Goal: Task Accomplishment & Management: Complete application form

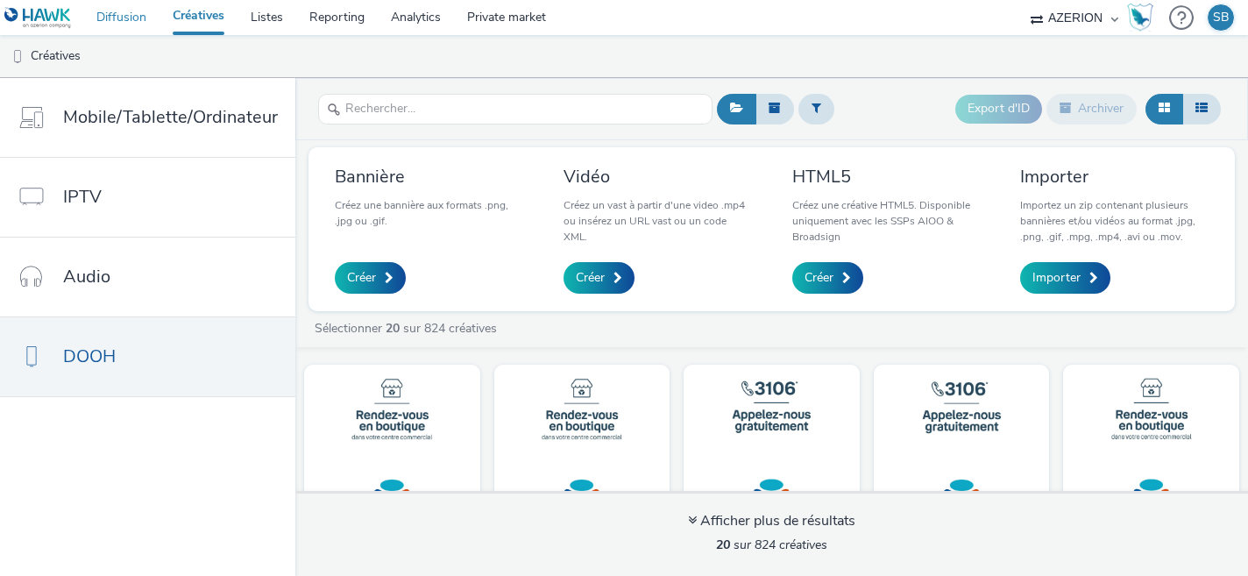
click at [127, 22] on link "Diffusion" at bounding box center [121, 17] width 76 height 35
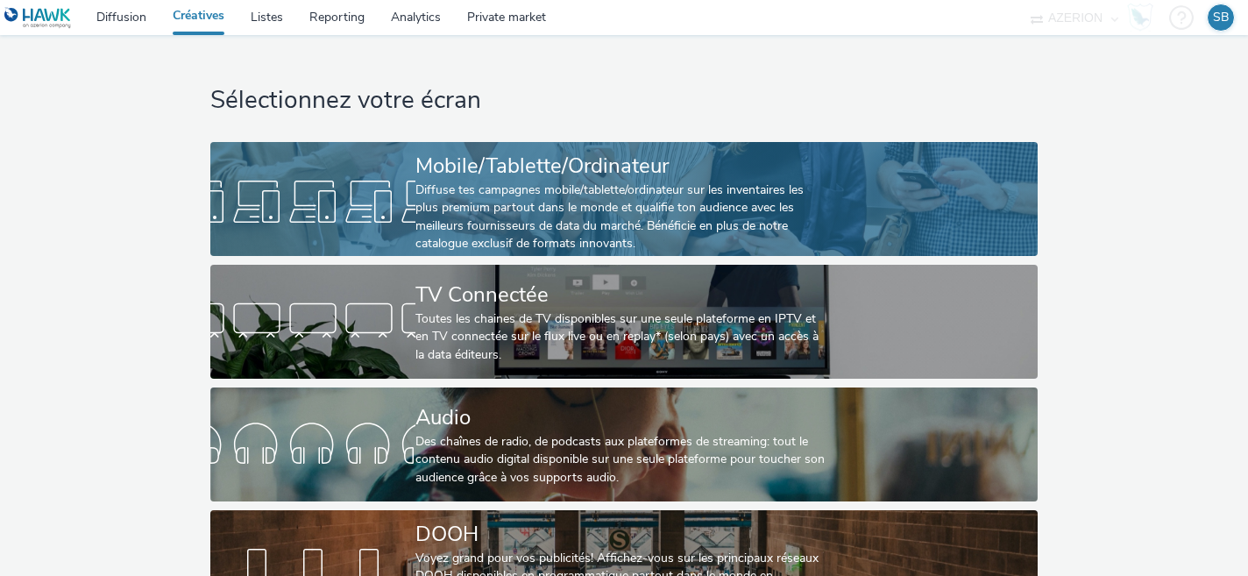
click at [501, 216] on div "Diffuse tes campagnes mobile/tablette/ordinateur sur les inventaires les plus p…" at bounding box center [621, 217] width 410 height 72
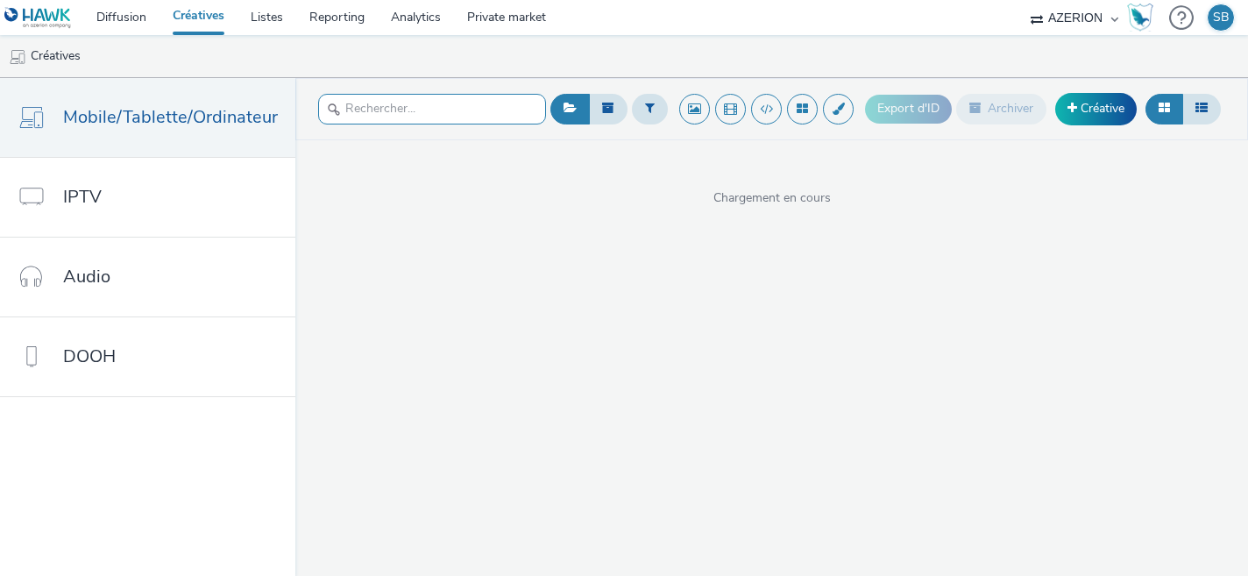
click at [423, 121] on input "text" at bounding box center [432, 109] width 228 height 31
type input "tetris"
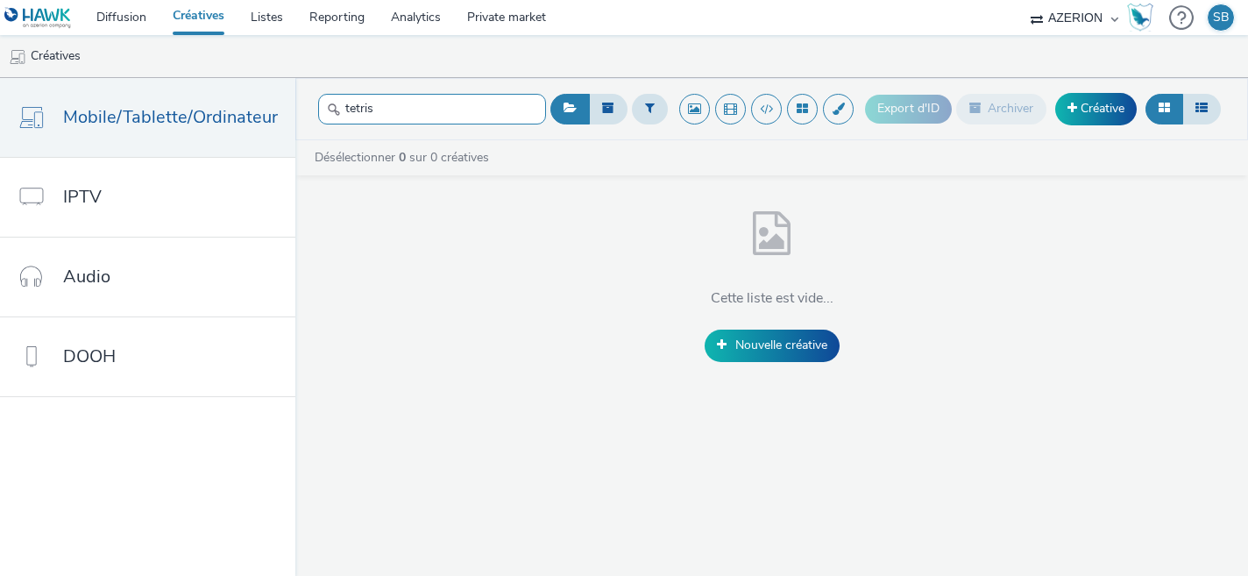
click at [465, 109] on input "tetris" at bounding box center [432, 109] width 228 height 31
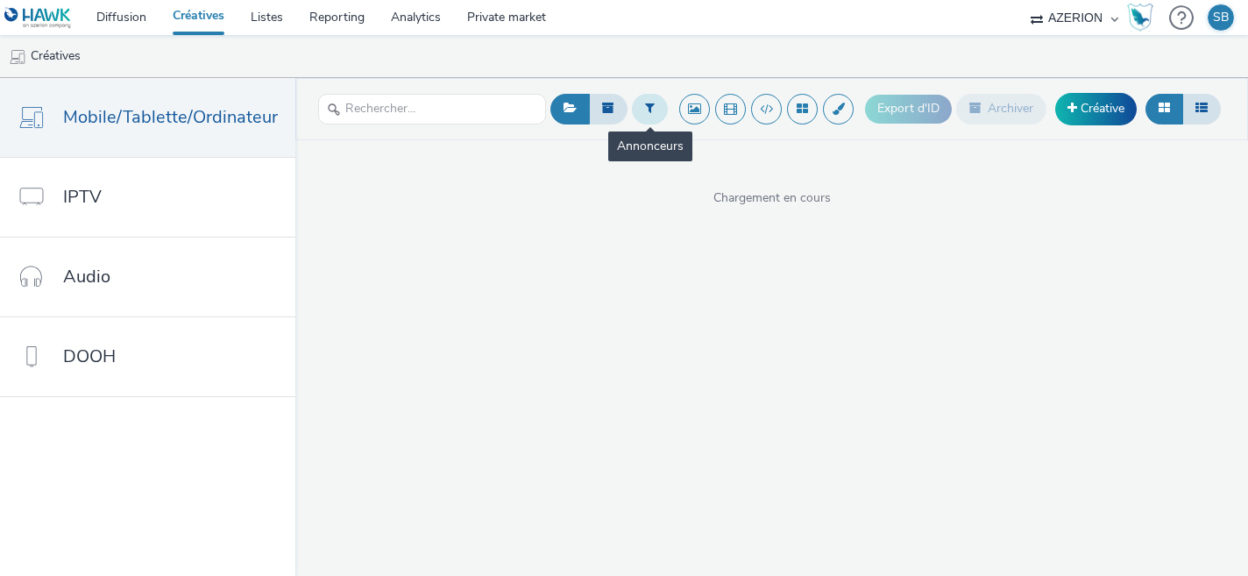
click at [653, 103] on icon at bounding box center [650, 108] width 10 height 12
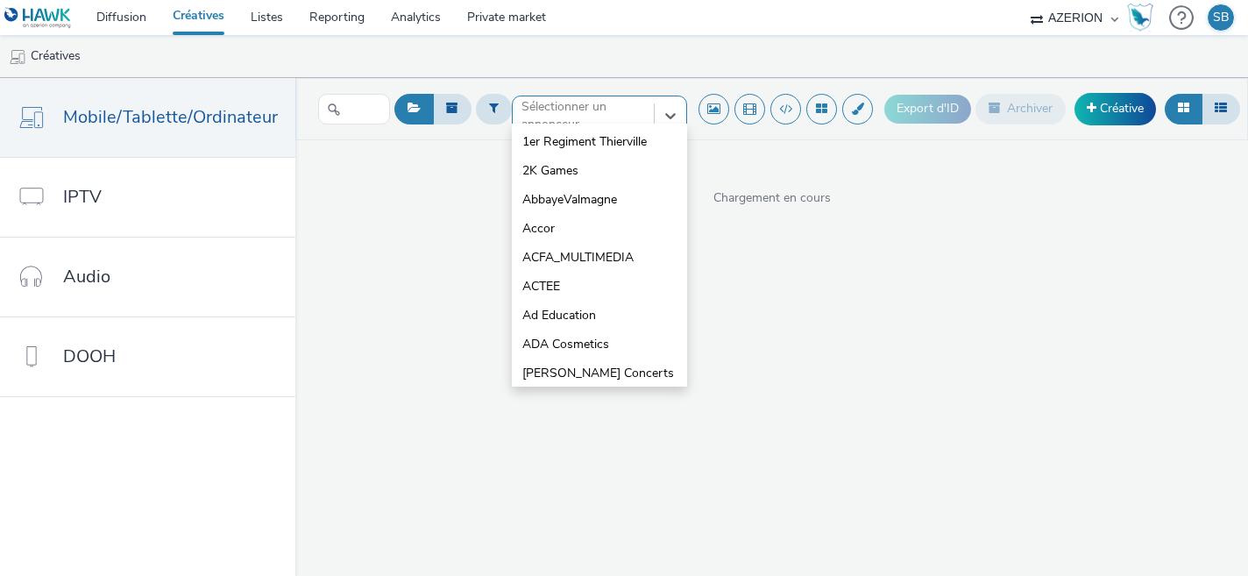
click at [542, 114] on div at bounding box center [584, 115] width 124 height 21
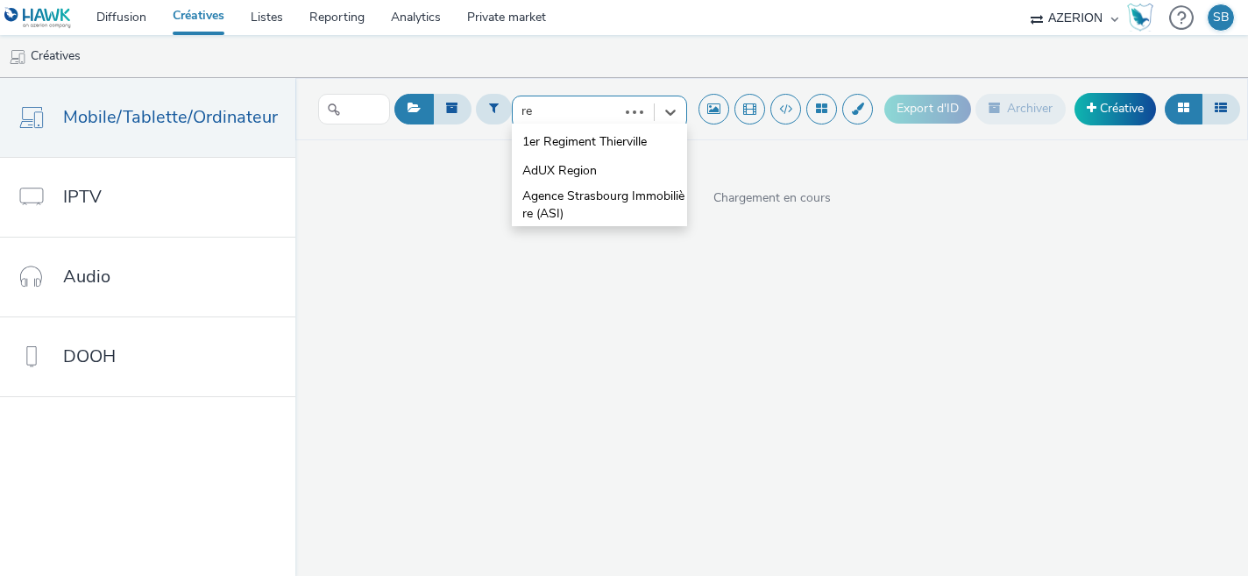
type input "red"
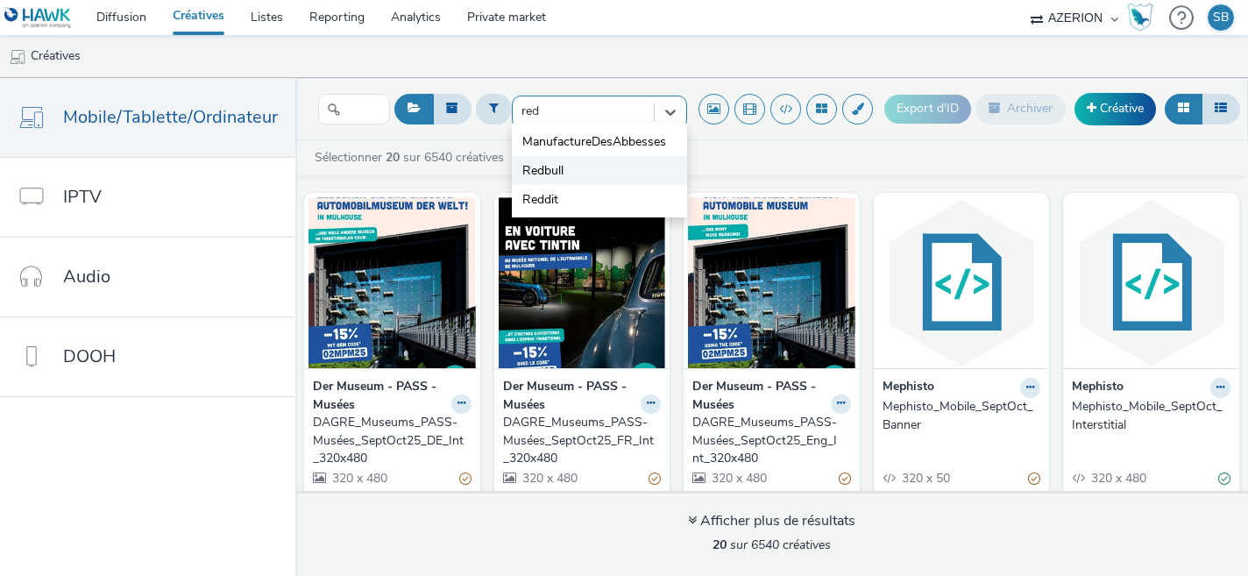
click at [542, 169] on span "Redbull" at bounding box center [543, 171] width 41 height 18
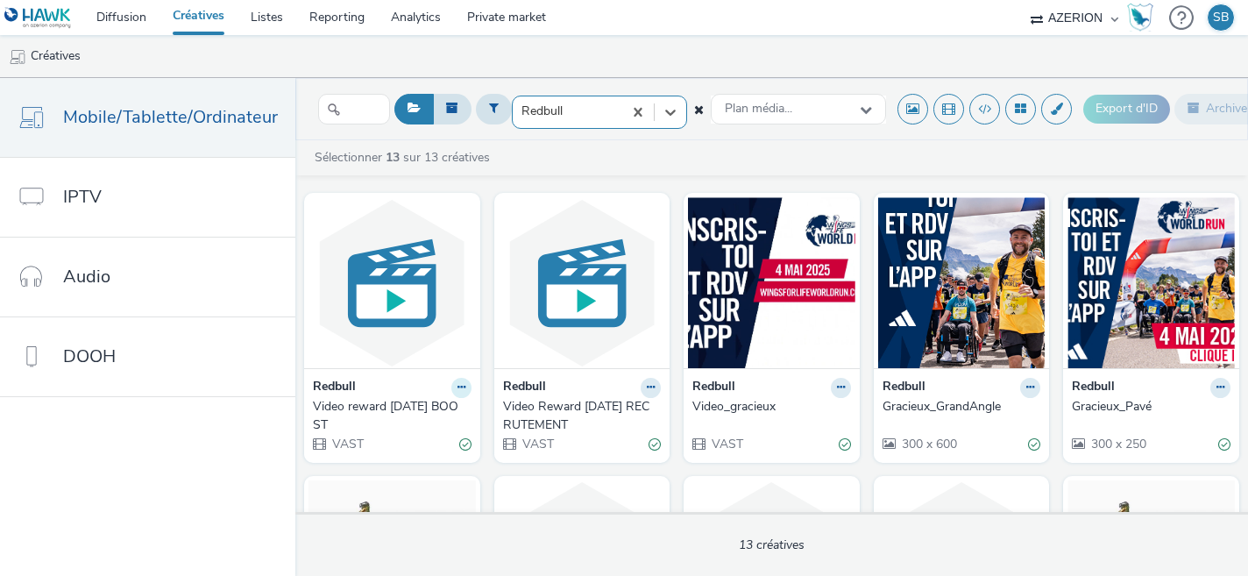
click at [458, 392] on icon at bounding box center [462, 387] width 8 height 11
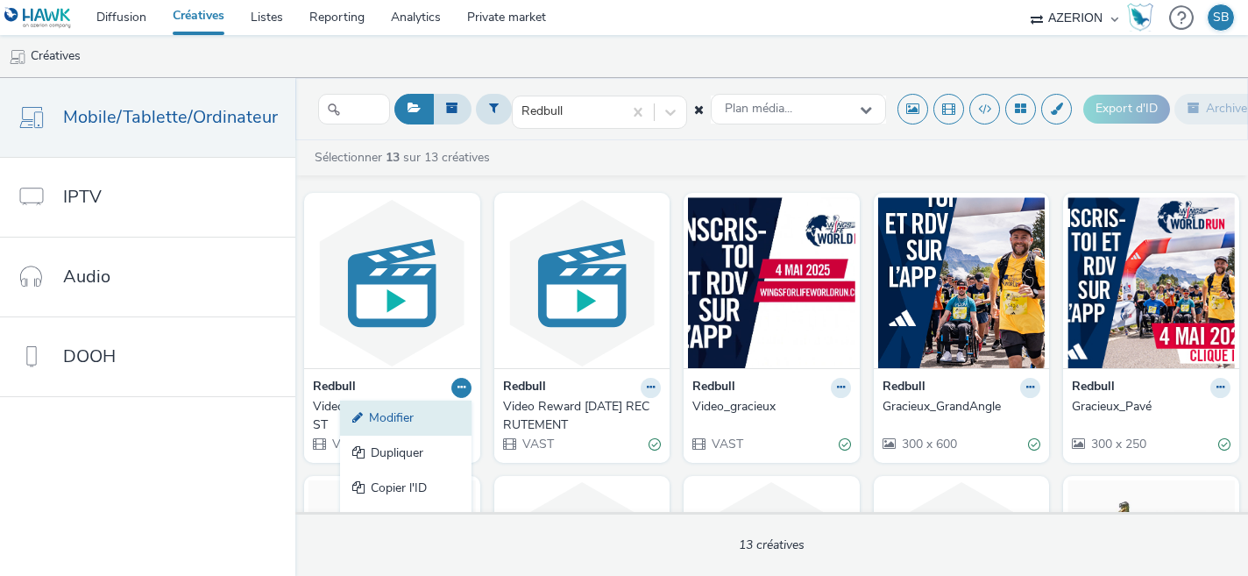
click at [420, 423] on link "Modifier" at bounding box center [406, 418] width 132 height 35
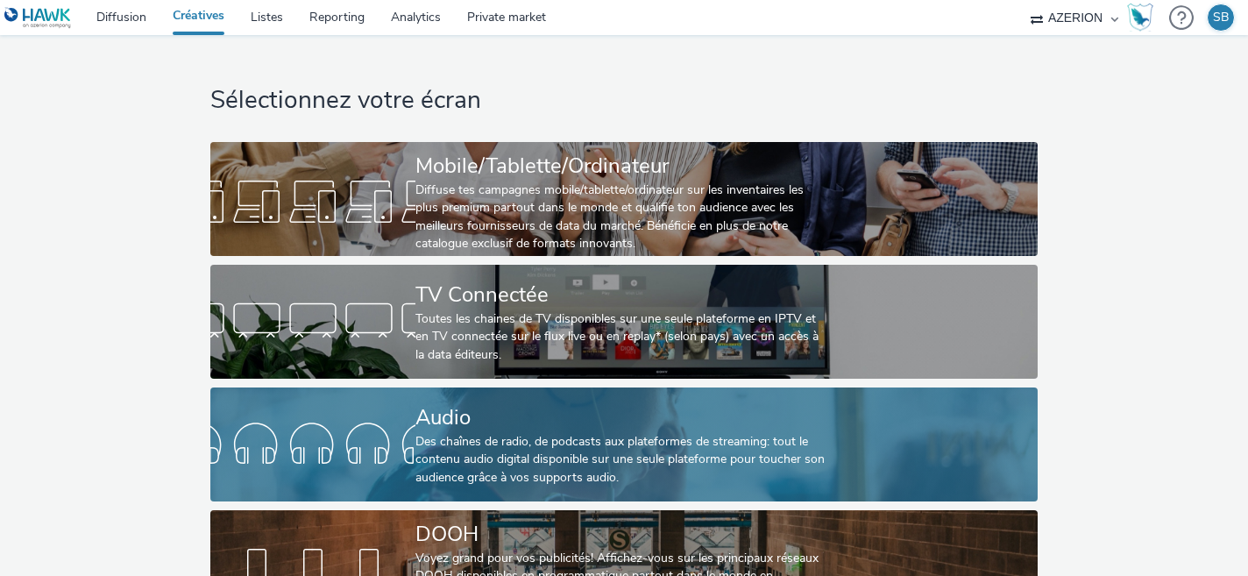
click at [303, 457] on div at bounding box center [312, 444] width 205 height 56
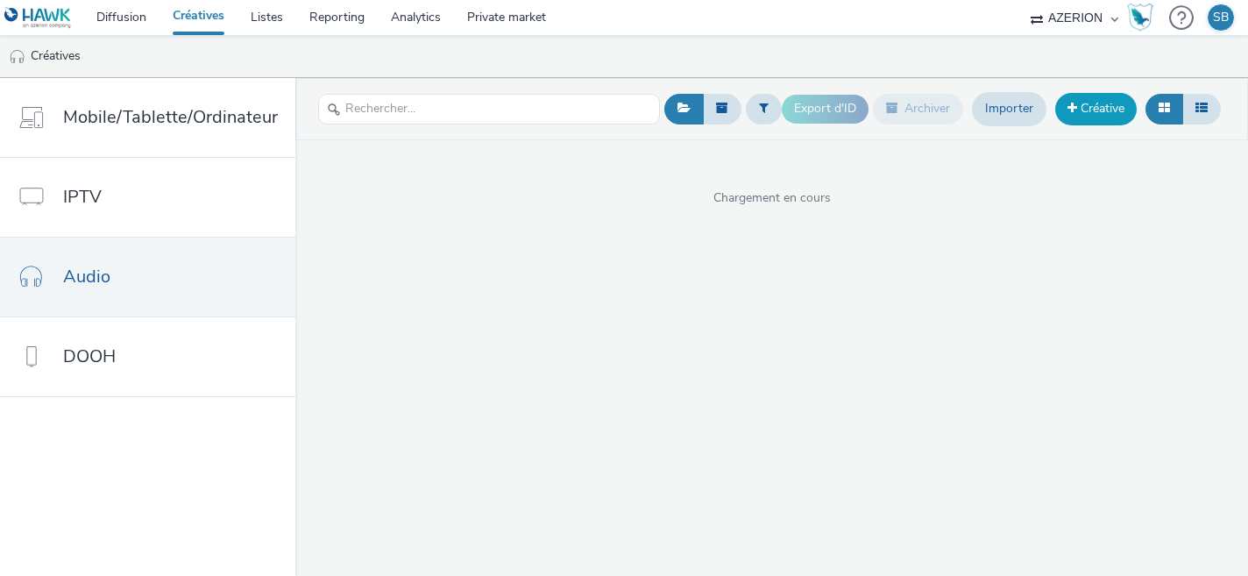
click at [1075, 105] on span at bounding box center [1073, 108] width 10 height 12
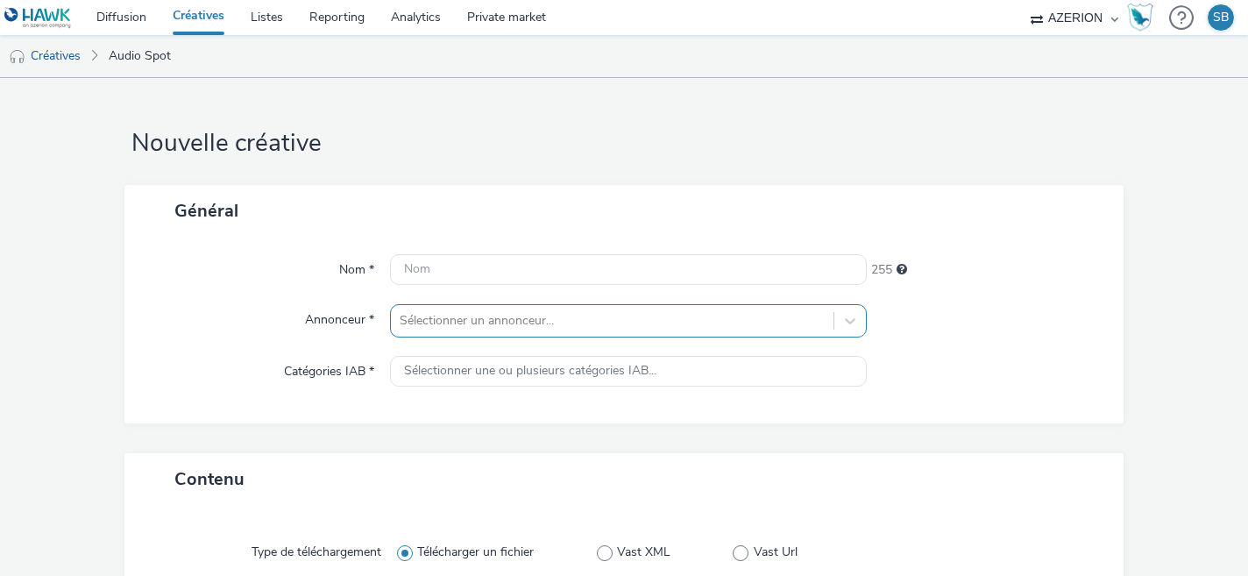
click at [472, 318] on div "Sélectionner un annonceur..." at bounding box center [629, 320] width 478 height 33
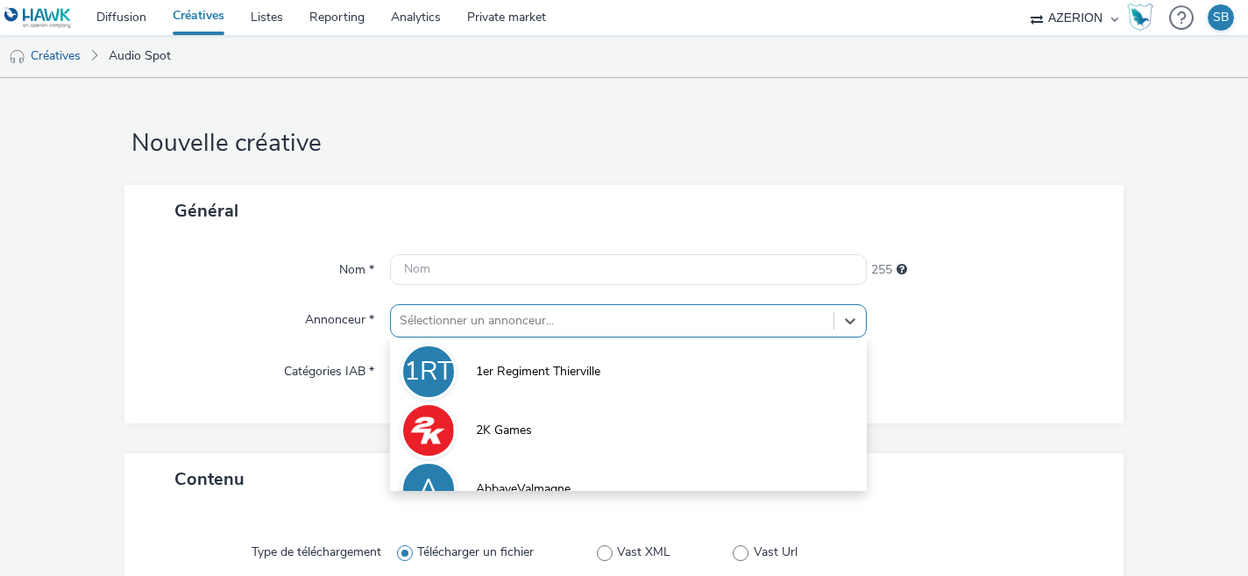
scroll to position [110, 0]
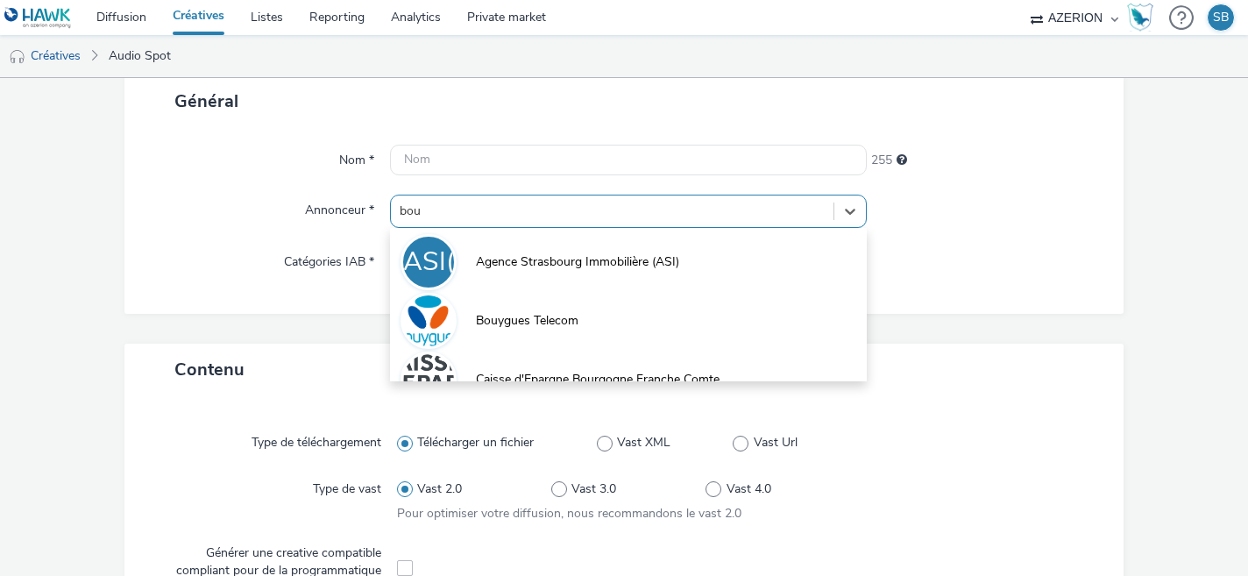
type input "bouy"
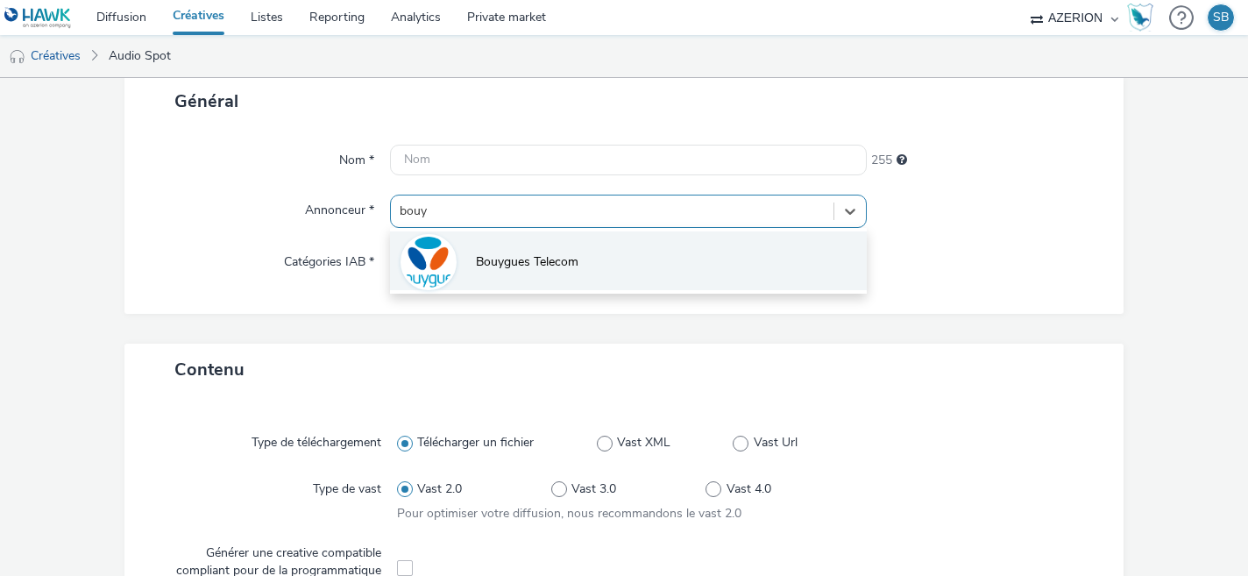
click at [579, 250] on li "Bouygues Telecom" at bounding box center [629, 260] width 478 height 59
type input "[URL][DOMAIN_NAME]"
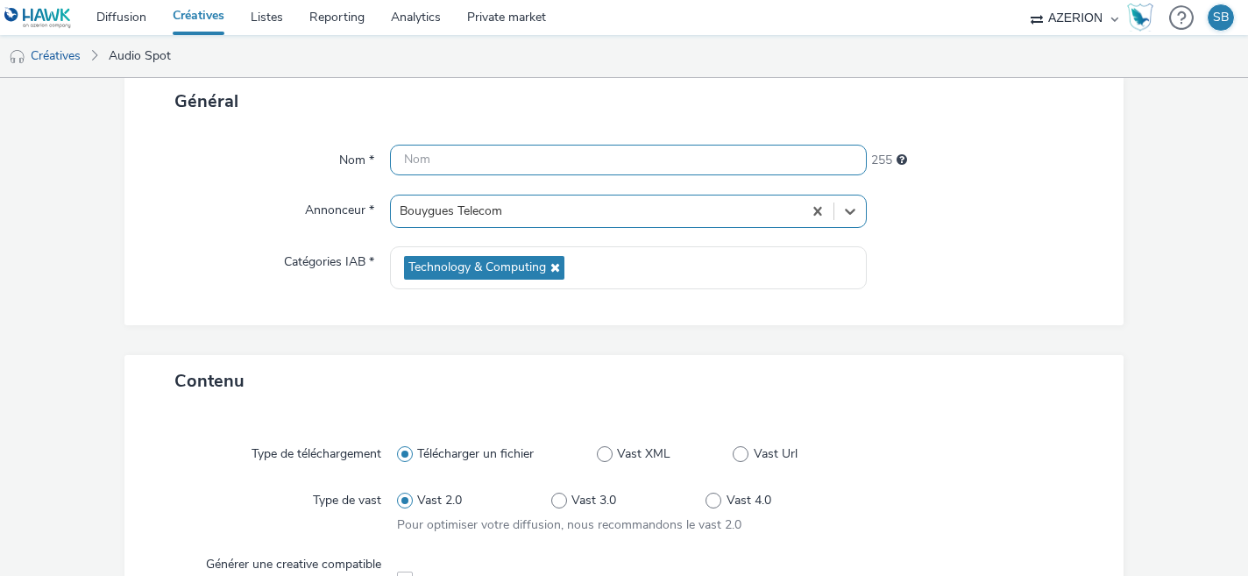
click at [487, 158] on input "text" at bounding box center [629, 160] width 478 height 31
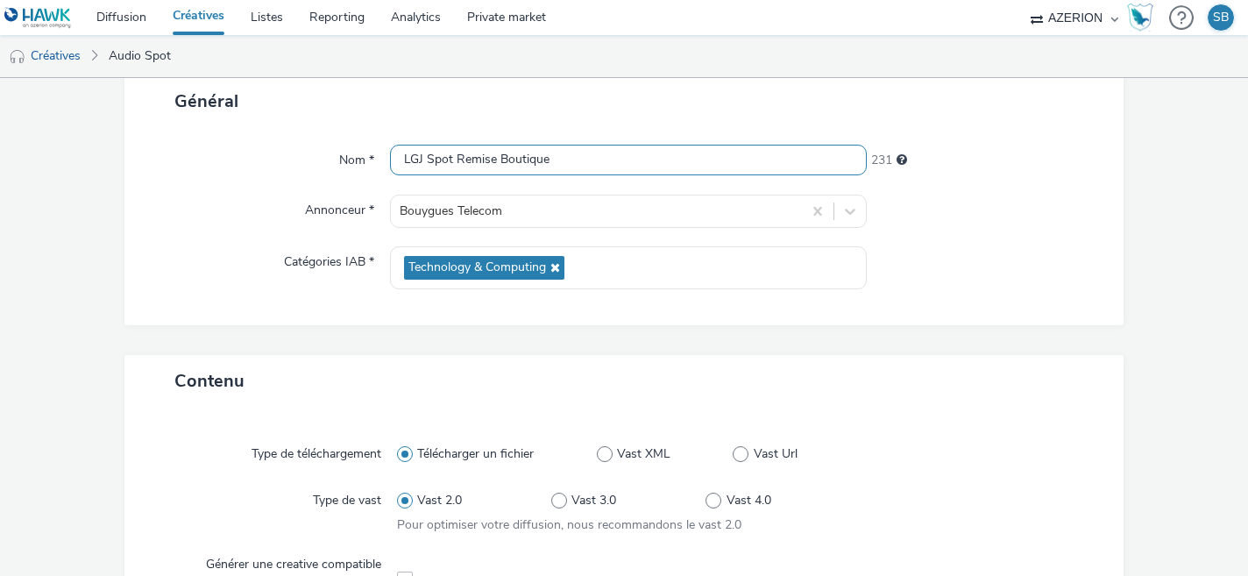
type input "LGJ Spot Remise Boutique"
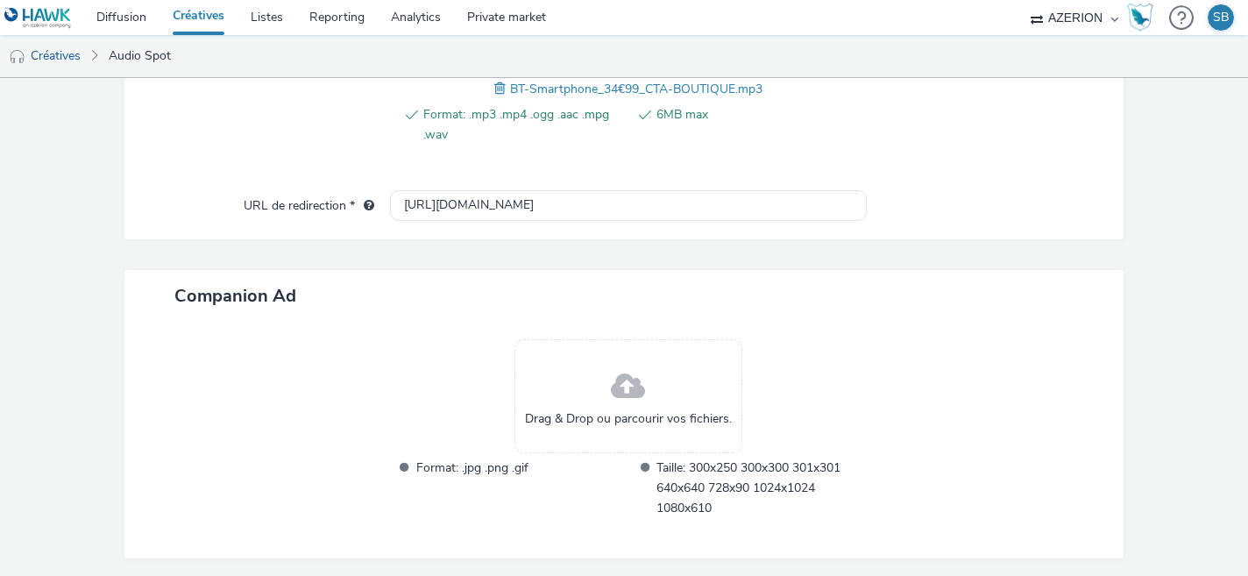
scroll to position [765, 0]
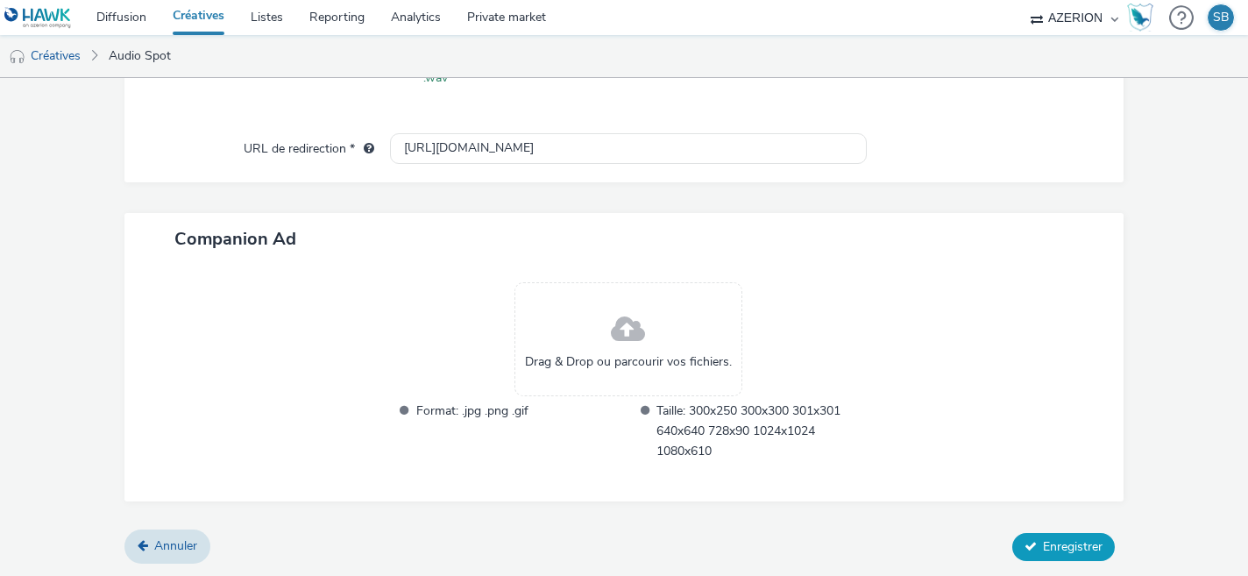
click at [1036, 547] on button "Enregistrer" at bounding box center [1064, 547] width 103 height 28
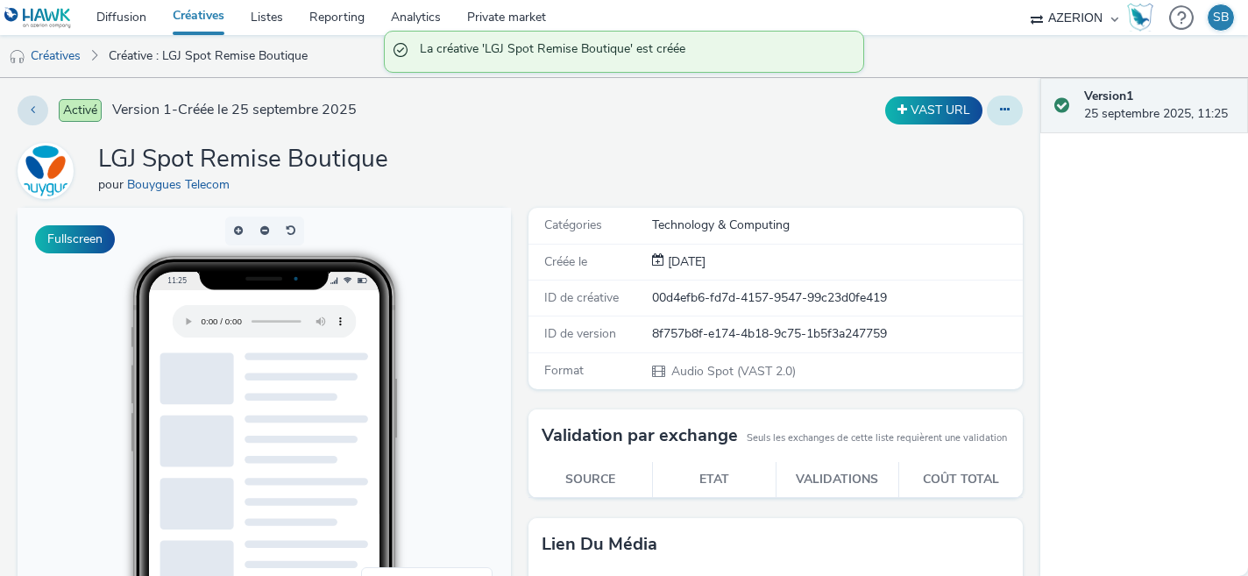
click at [1006, 108] on icon at bounding box center [1005, 109] width 10 height 12
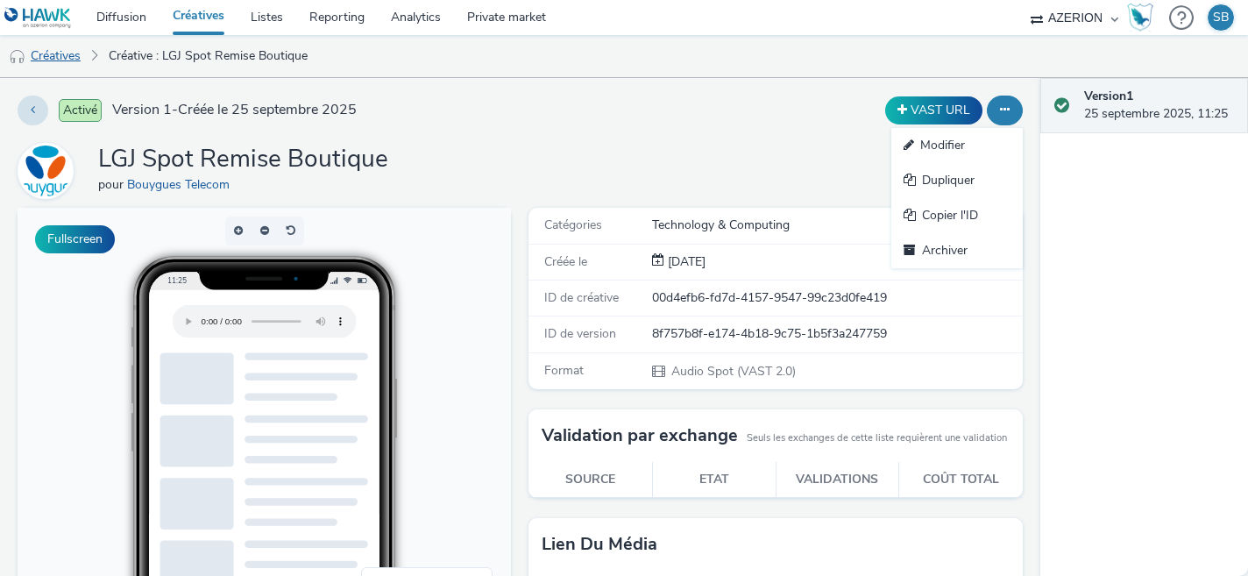
click at [81, 58] on link "Créatives" at bounding box center [44, 56] width 89 height 42
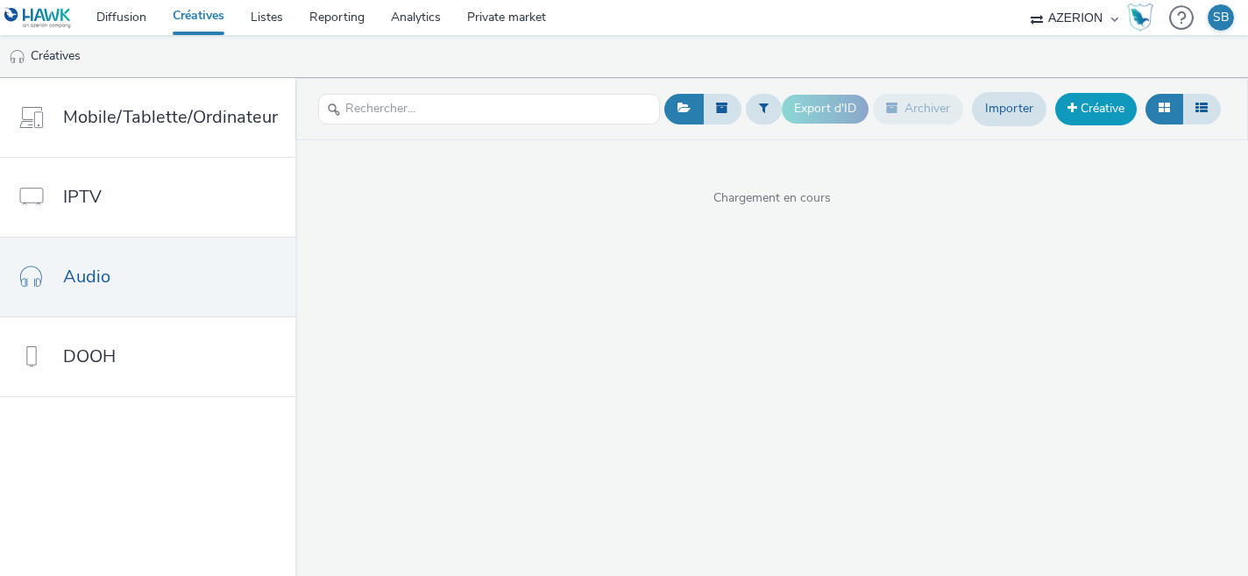
click at [1087, 104] on link "Créative" at bounding box center [1097, 109] width 82 height 32
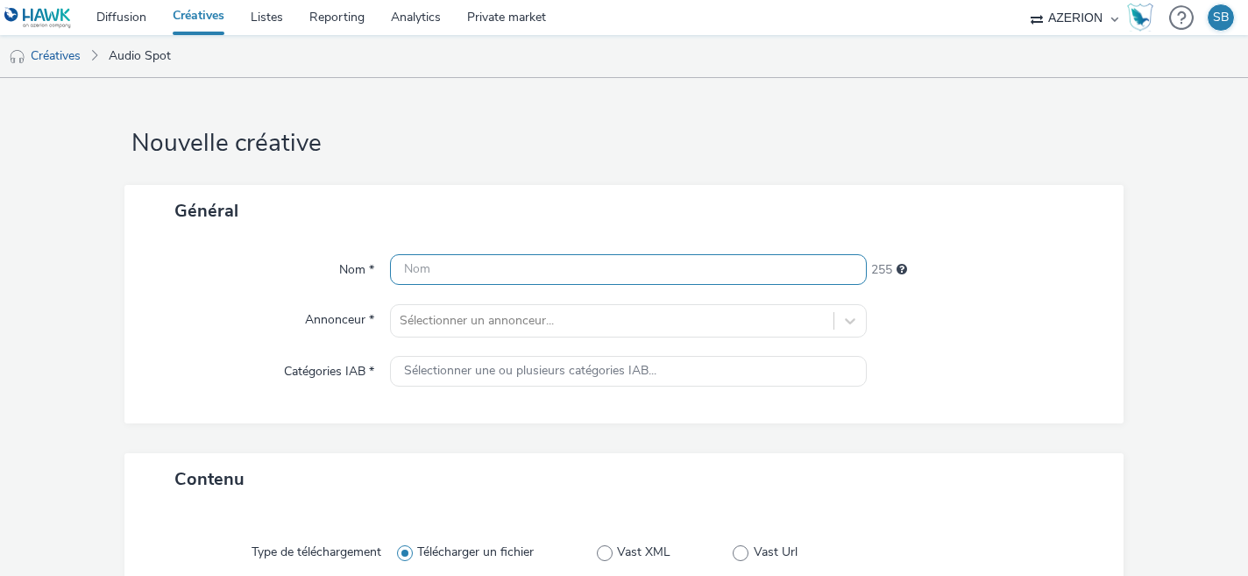
click at [695, 273] on input "text" at bounding box center [629, 269] width 478 height 31
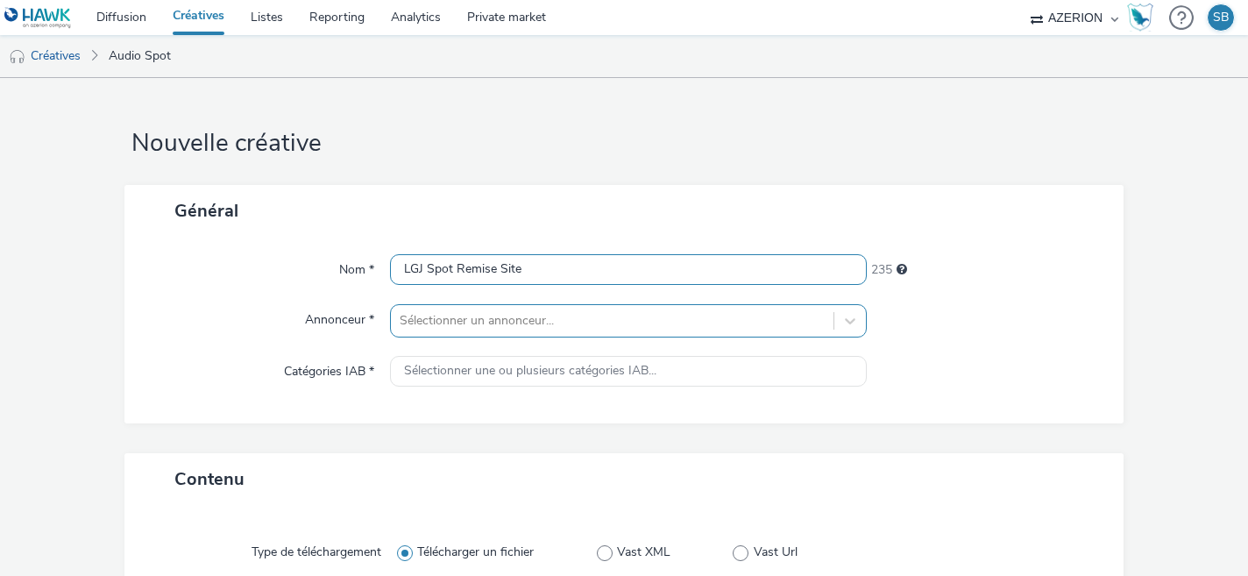
type input "LGJ Spot Remise Site"
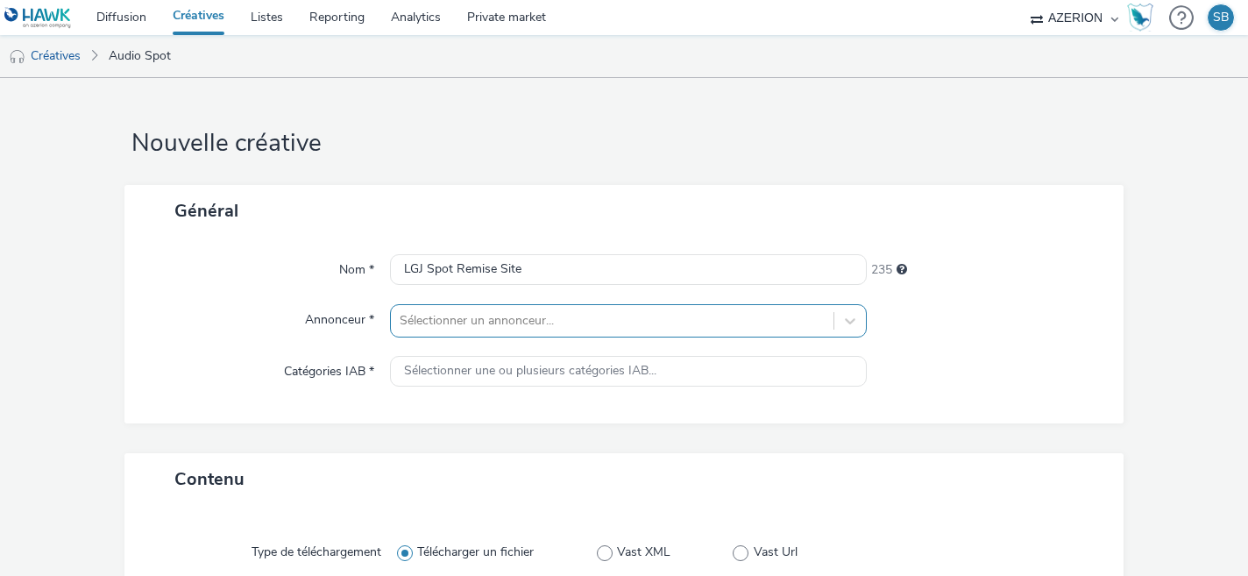
click at [447, 325] on div "Sélectionner un annonceur..." at bounding box center [629, 320] width 478 height 33
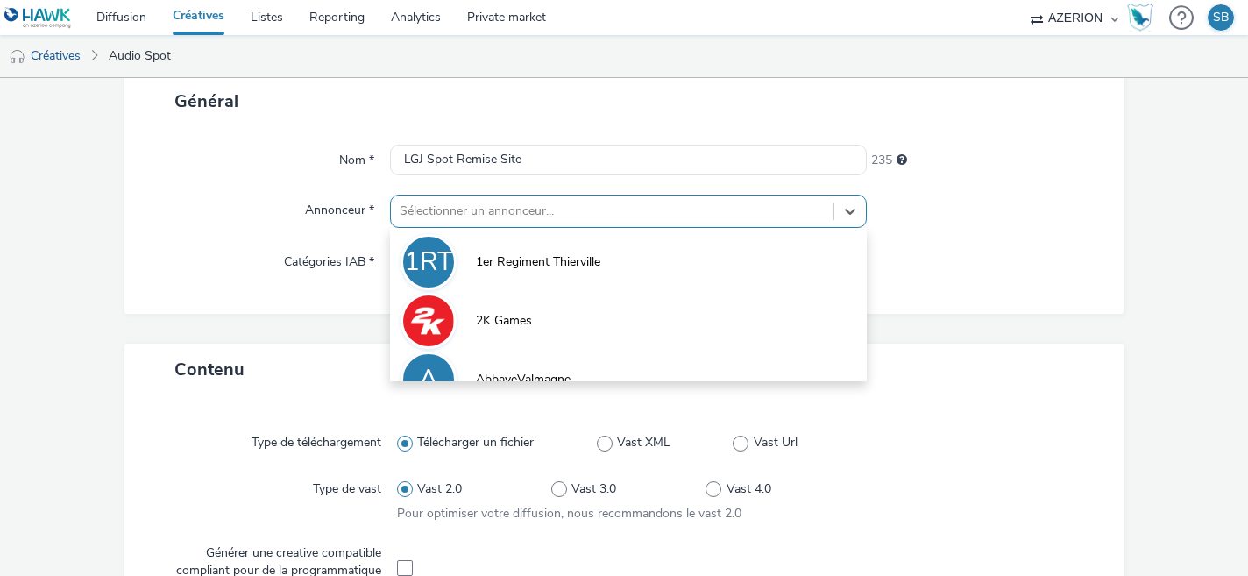
scroll to position [110, 0]
type input "bou"
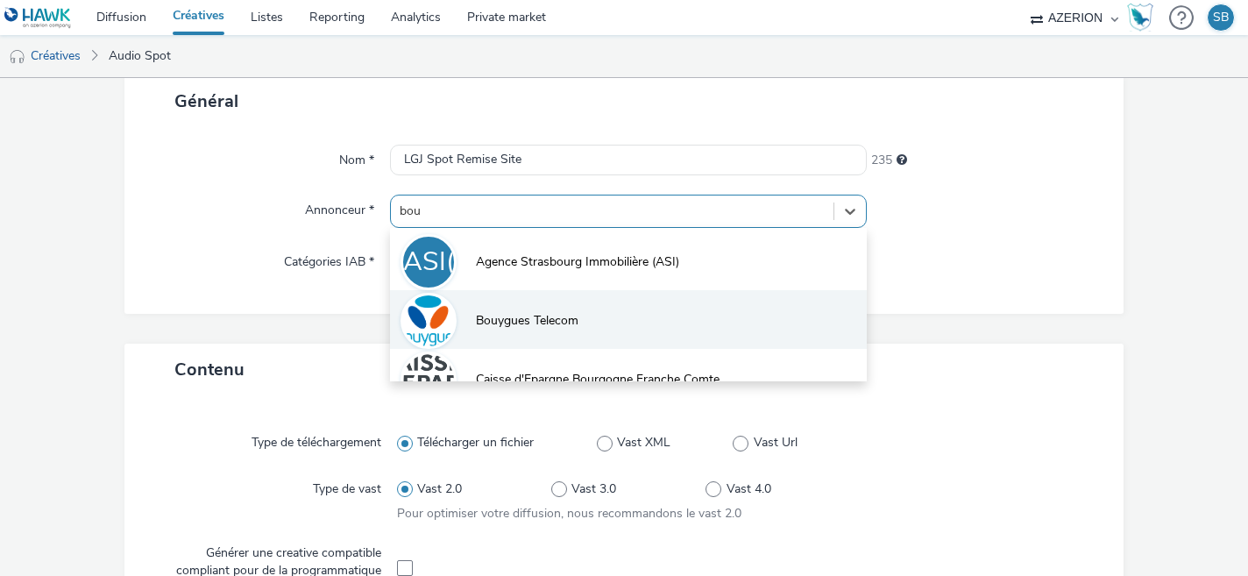
click at [530, 316] on span "Bouygues Telecom" at bounding box center [527, 321] width 103 height 18
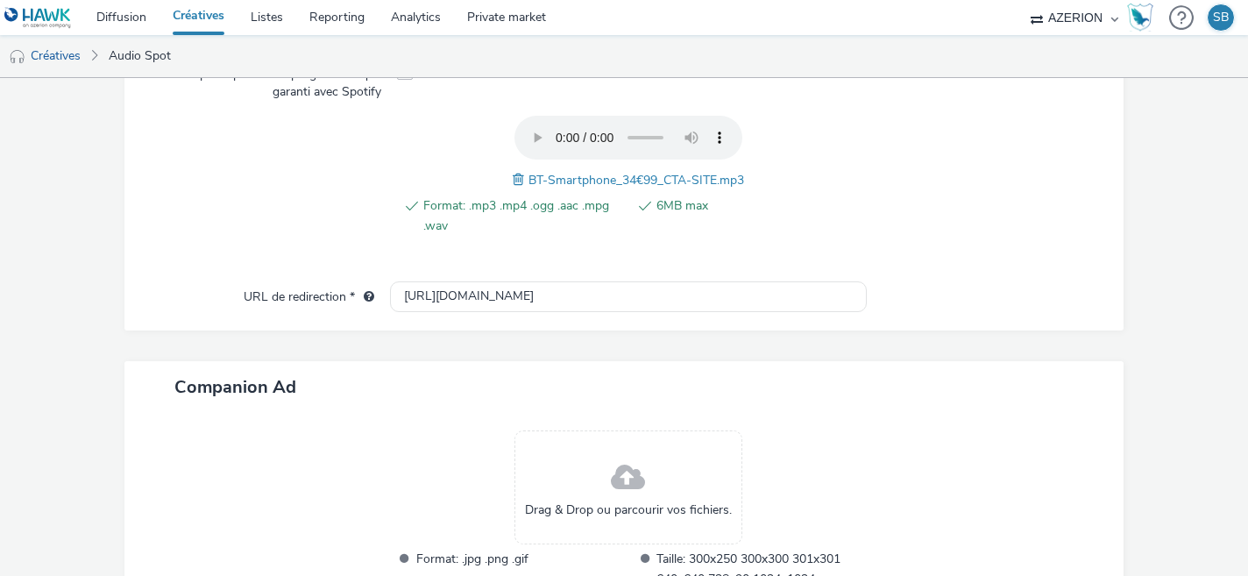
scroll to position [765, 0]
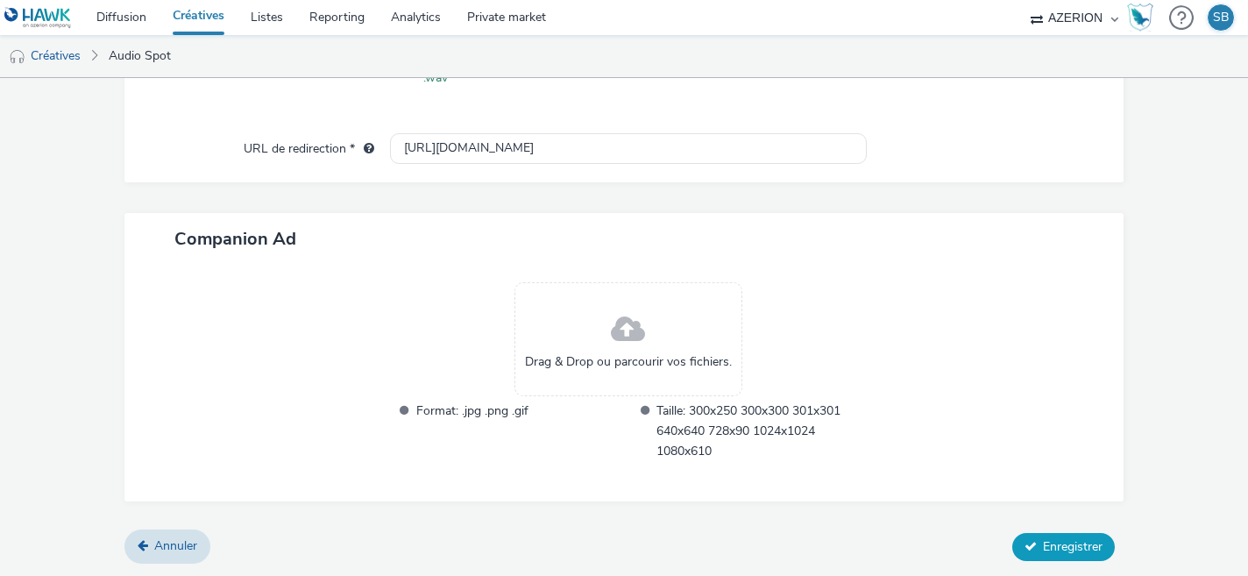
click at [1027, 540] on icon at bounding box center [1031, 546] width 12 height 12
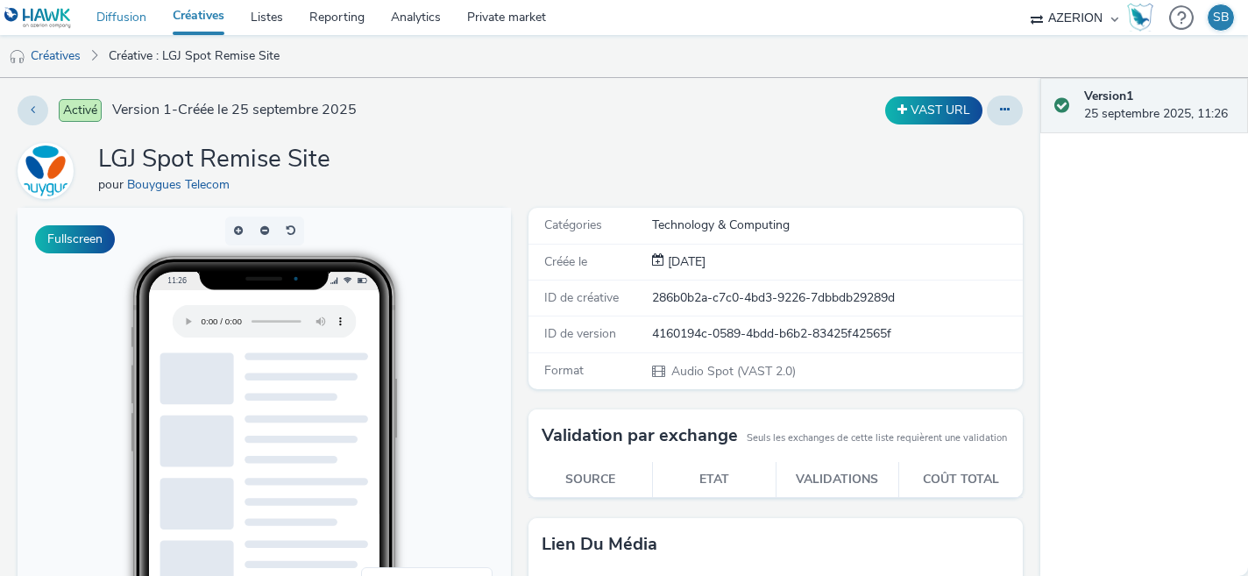
click at [117, 18] on link "Diffusion" at bounding box center [121, 17] width 76 height 35
